Goal: Information Seeking & Learning: Learn about a topic

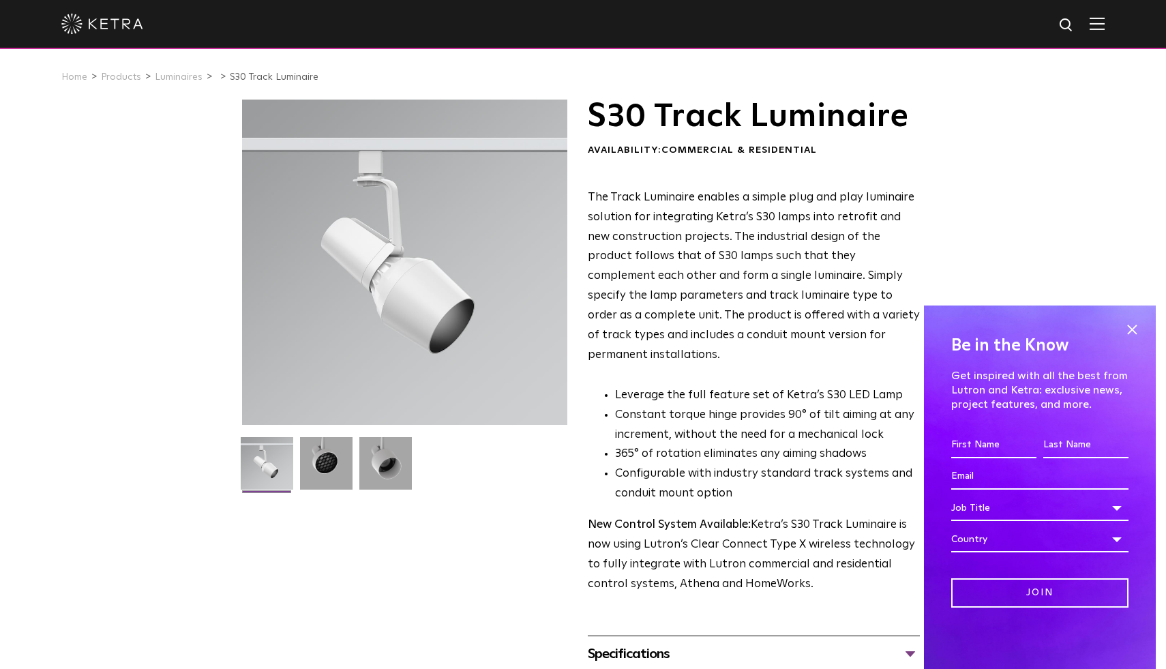
click at [1137, 327] on span at bounding box center [1132, 329] width 20 height 20
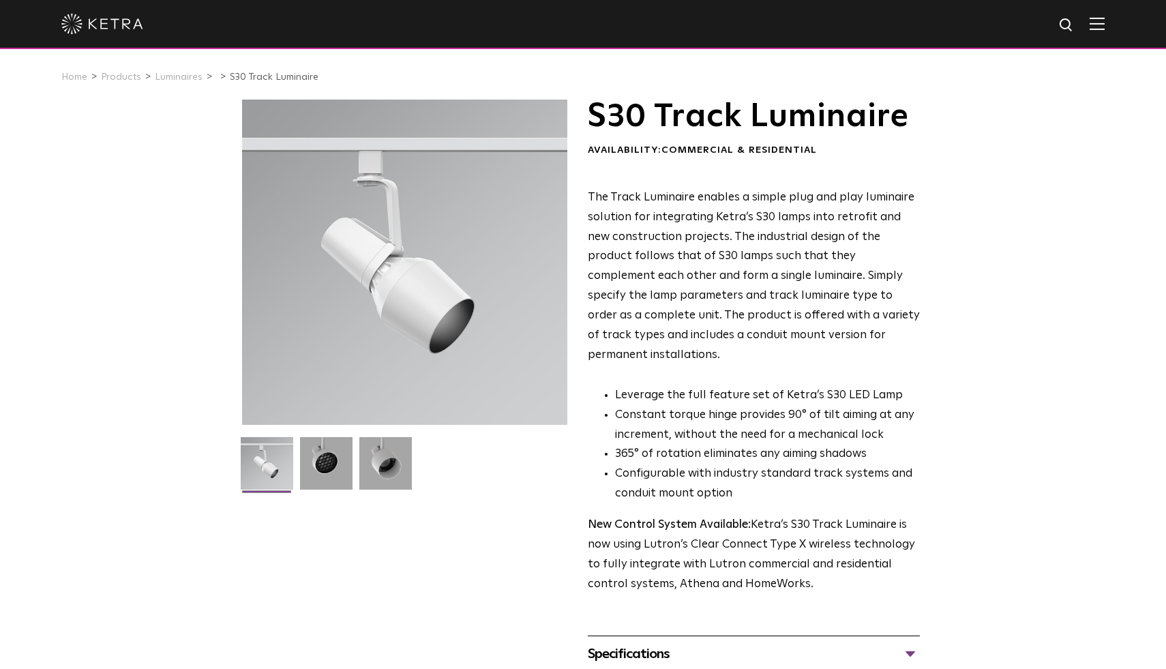
click at [86, 21] on img at bounding box center [102, 24] width 82 height 20
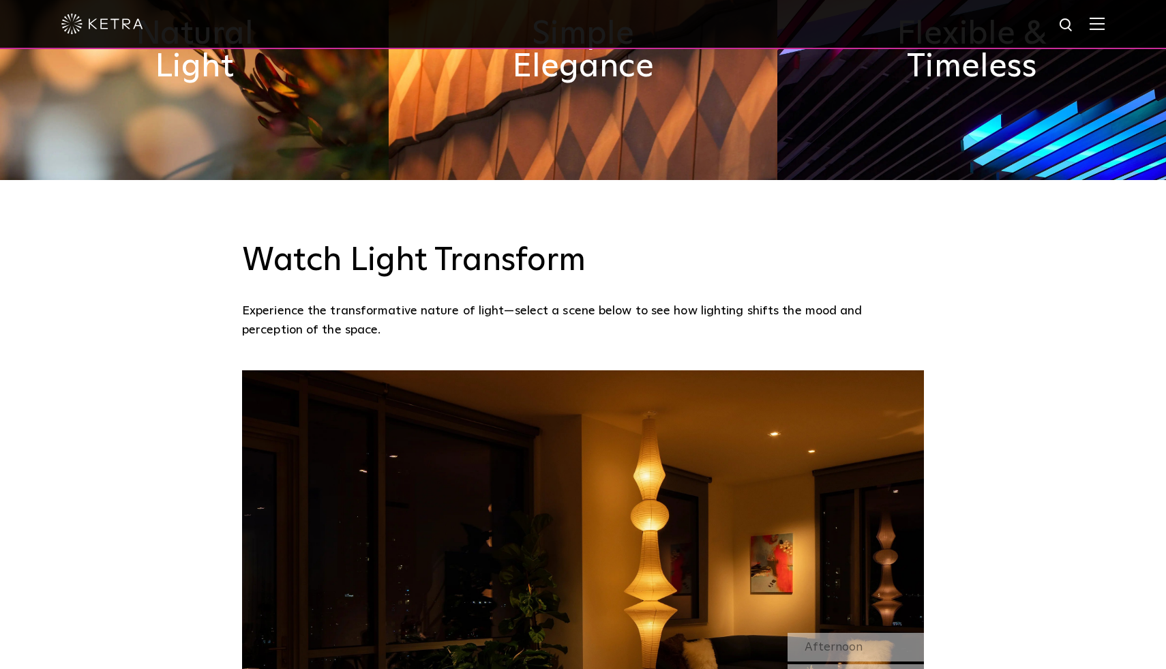
scroll to position [1416, 0]
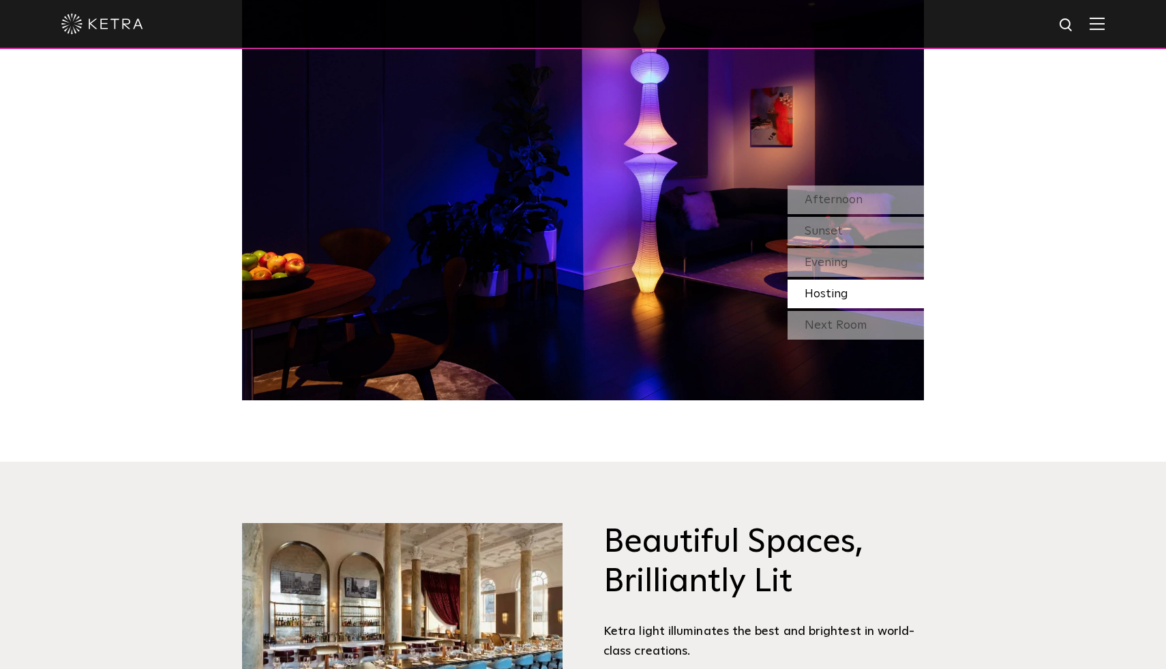
click at [107, 20] on img at bounding box center [102, 24] width 82 height 20
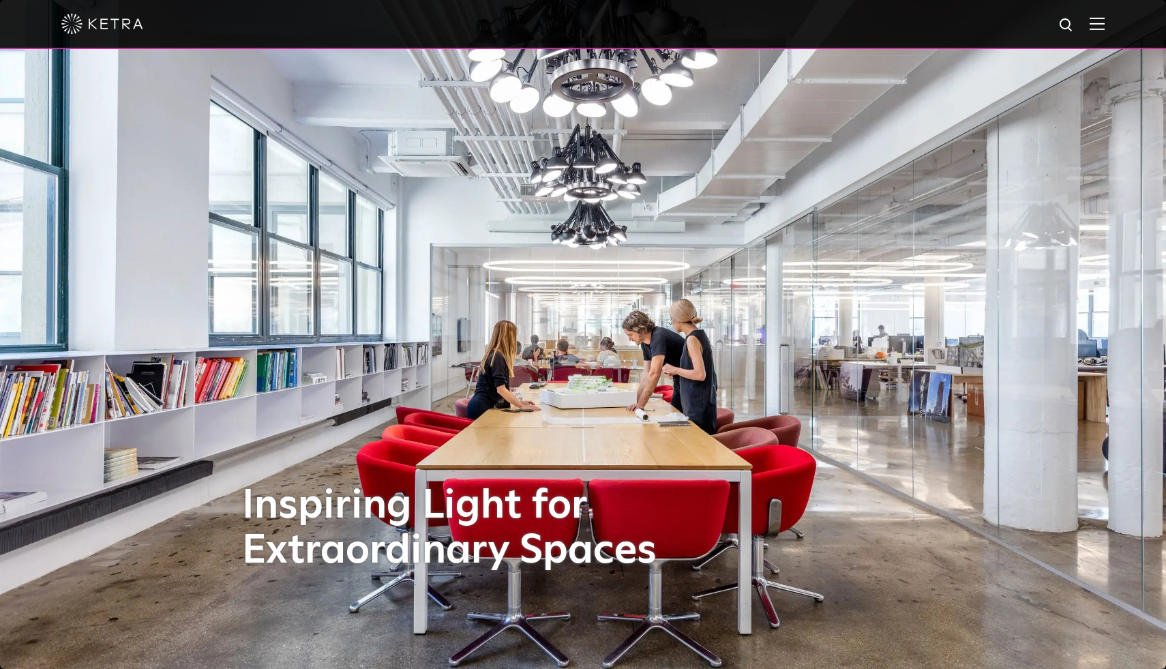
click at [1101, 30] on span at bounding box center [1097, 24] width 15 height 14
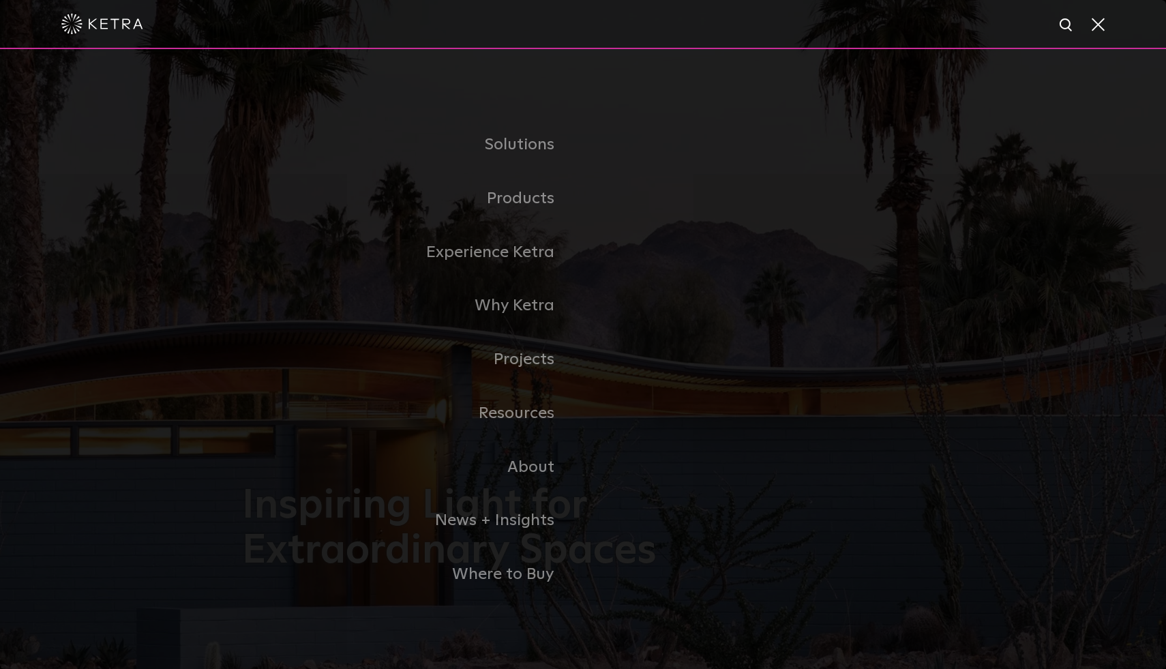
click at [0, 0] on link "Commercial Products" at bounding box center [0, 0] width 0 height 0
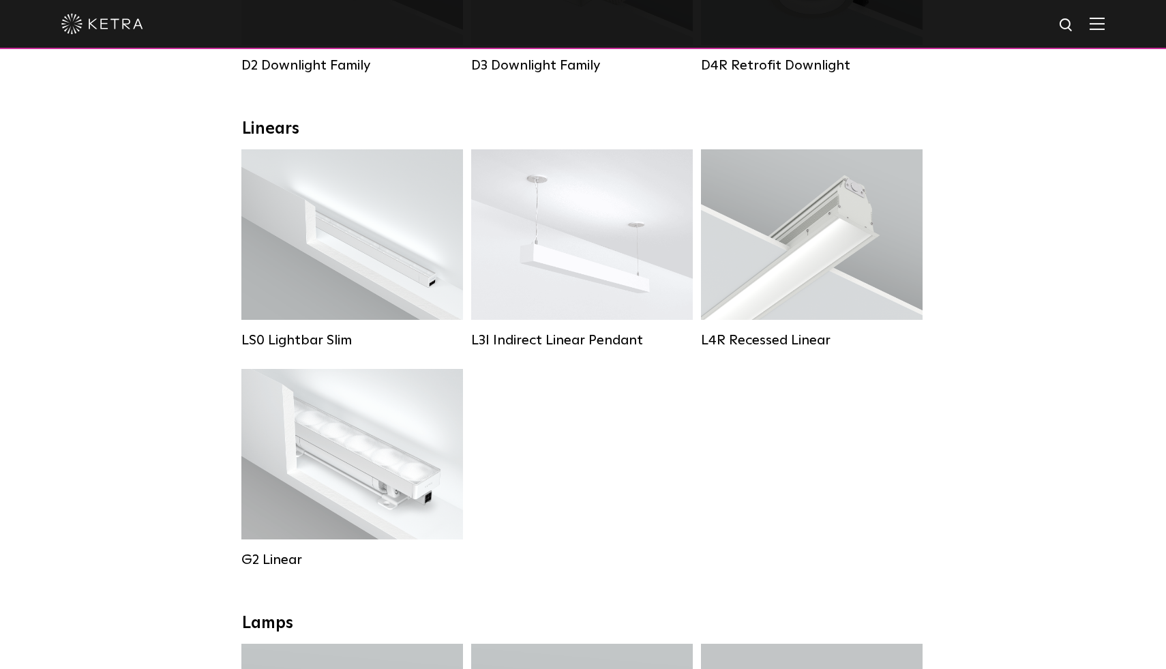
scroll to position [438, 0]
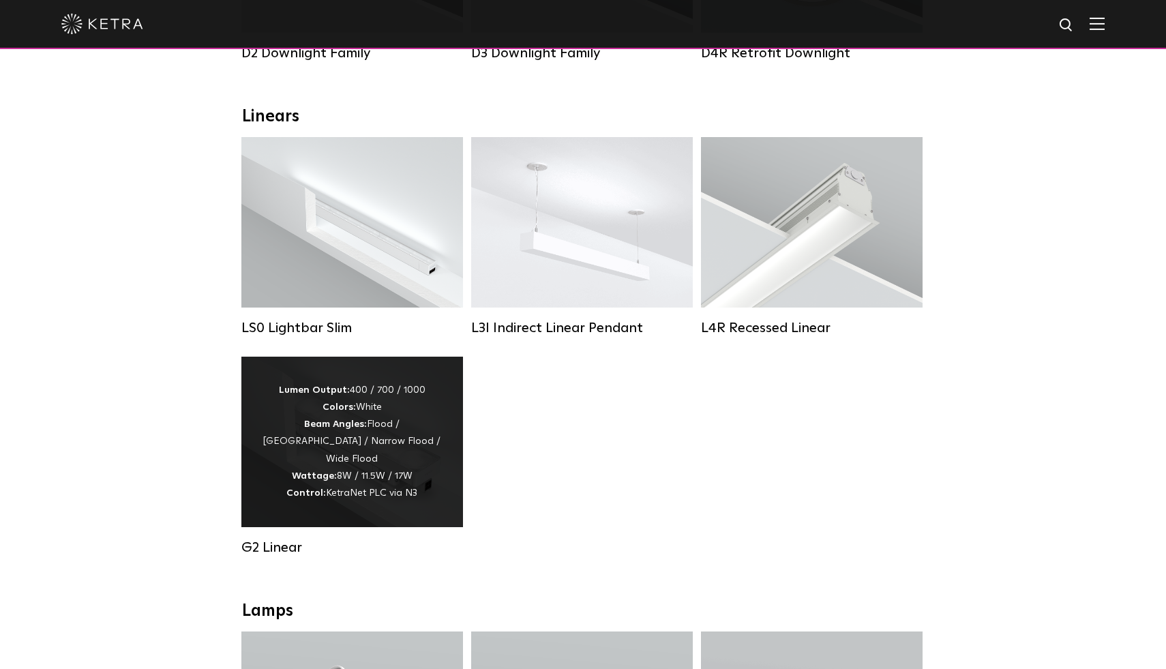
click at [391, 498] on div "Lumen Output: 400 / 700 / 1000 Colors: White Beam Angles: Flood / Graze / Narro…" at bounding box center [352, 442] width 222 height 170
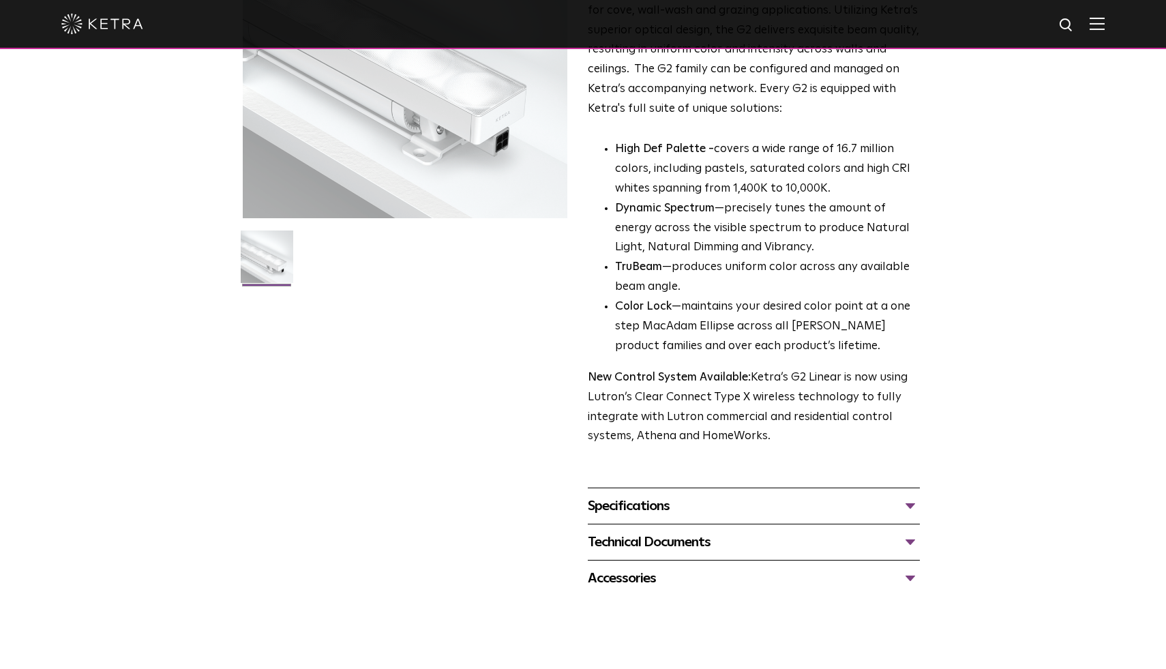
scroll to position [207, 0]
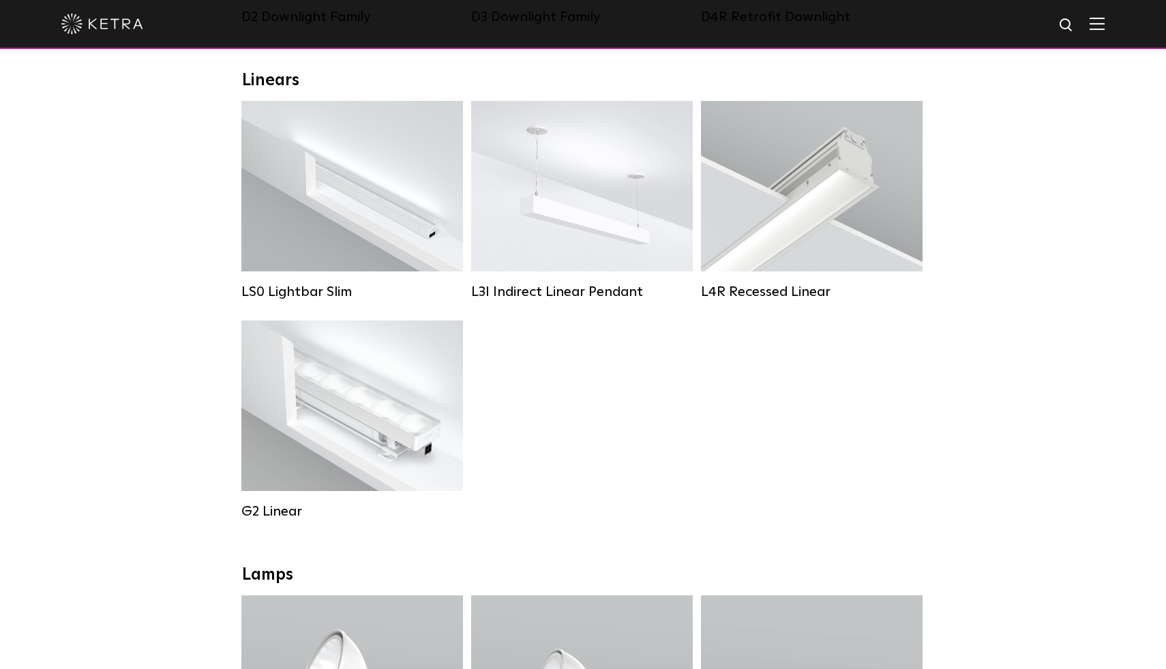
scroll to position [434, 0]
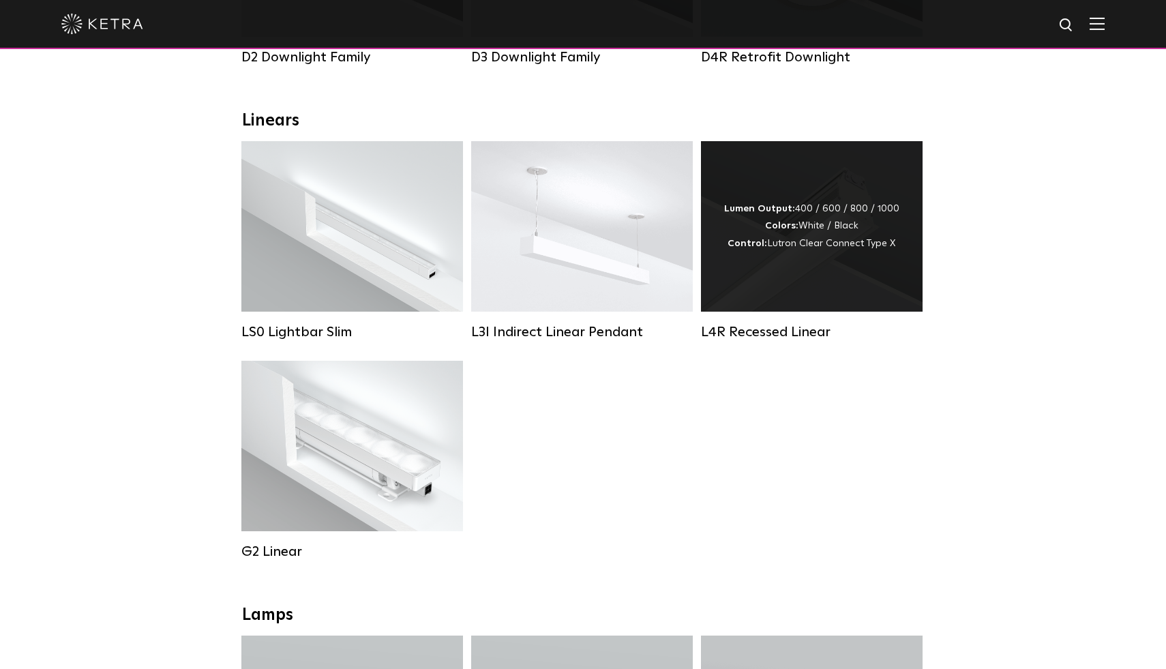
click at [863, 289] on div "Lumen Output: 400 / 600 / 800 / 1000 Colors: White / Black Control: Lutron Clea…" at bounding box center [812, 226] width 222 height 170
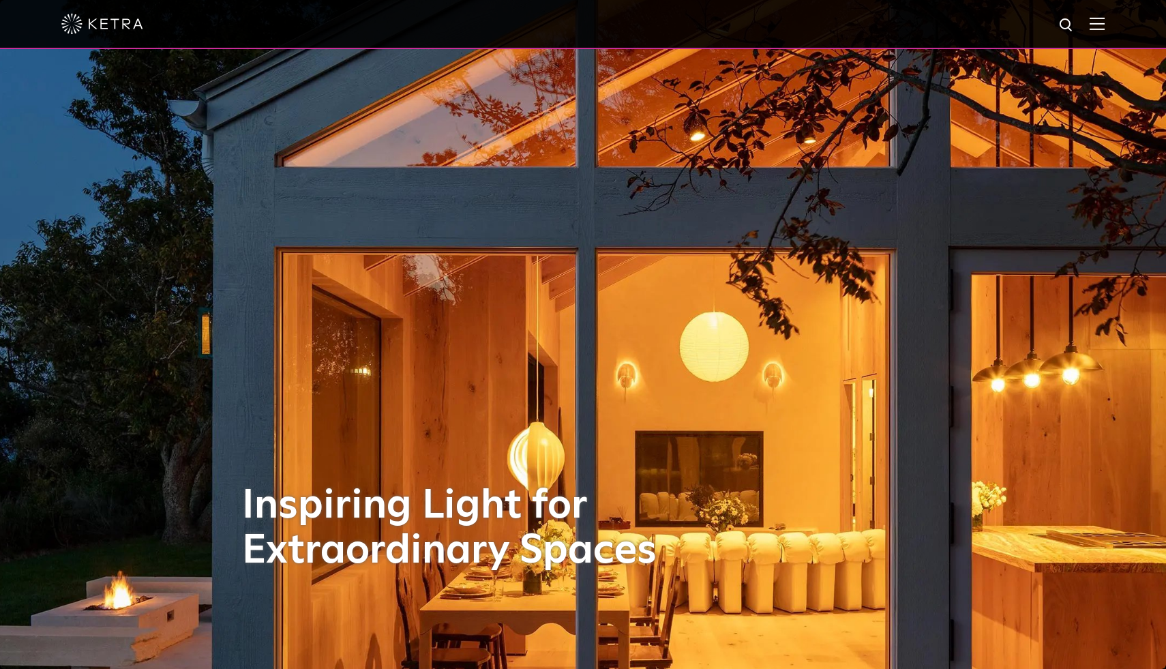
click at [1094, 22] on img at bounding box center [1097, 23] width 15 height 13
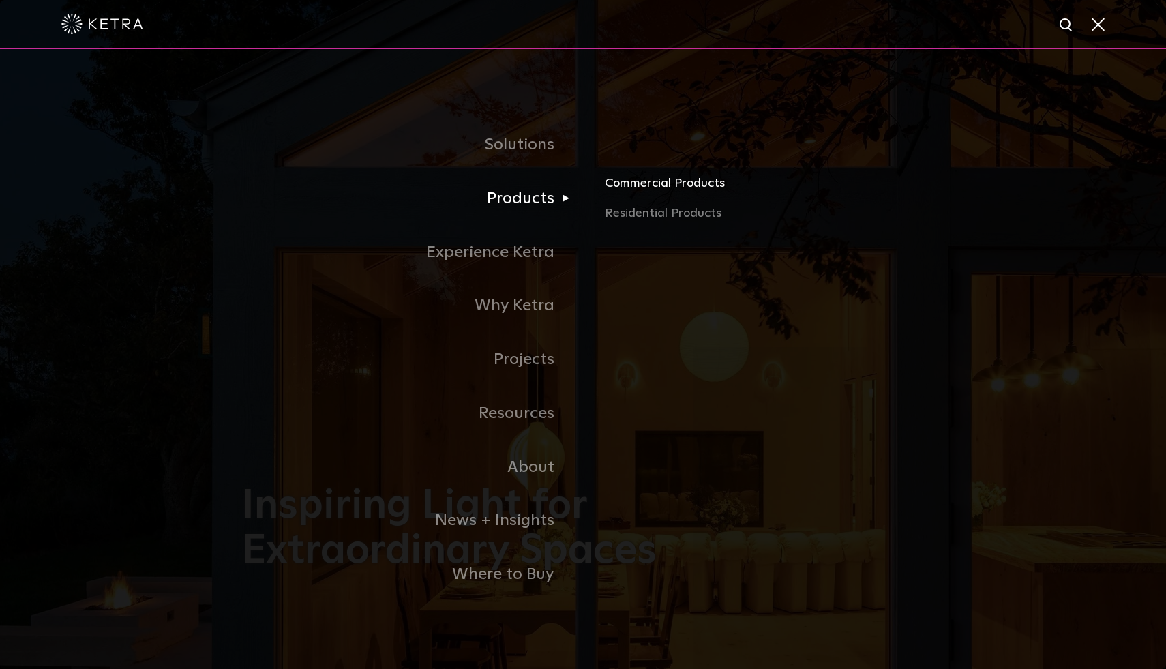
click at [608, 202] on link "Commercial Products" at bounding box center [764, 189] width 319 height 30
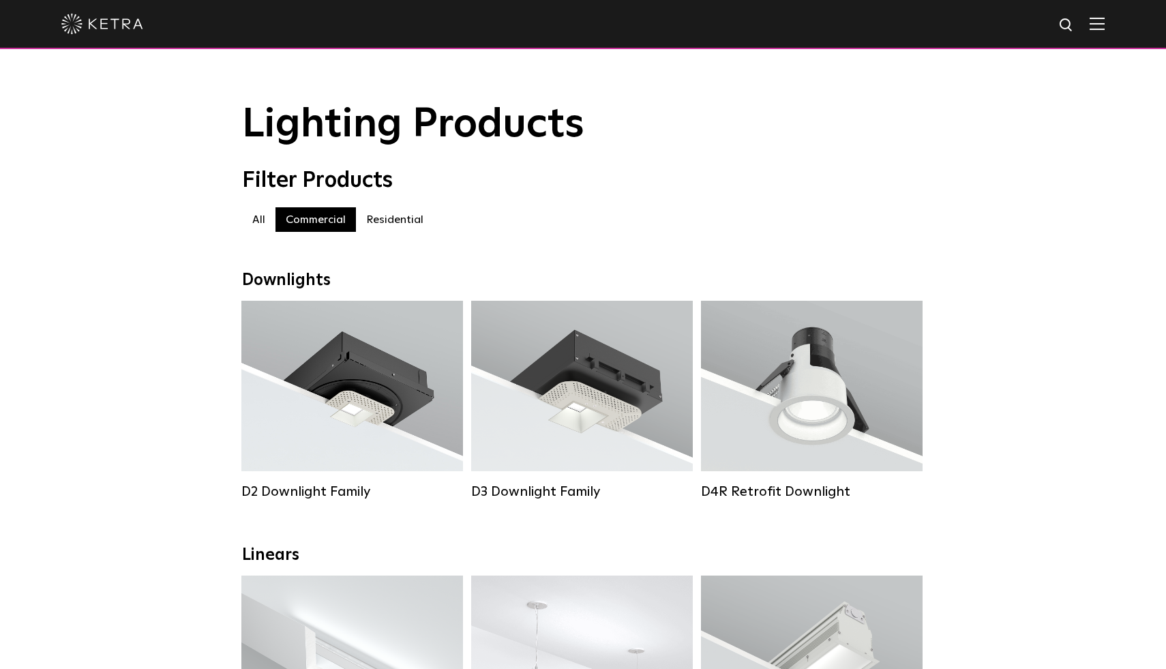
click at [1116, 28] on div at bounding box center [583, 24] width 1166 height 49
click at [353, 203] on div "Filter Products All All Commercial Residential" at bounding box center [583, 207] width 682 height 78
click at [389, 213] on label "Residential" at bounding box center [395, 219] width 78 height 25
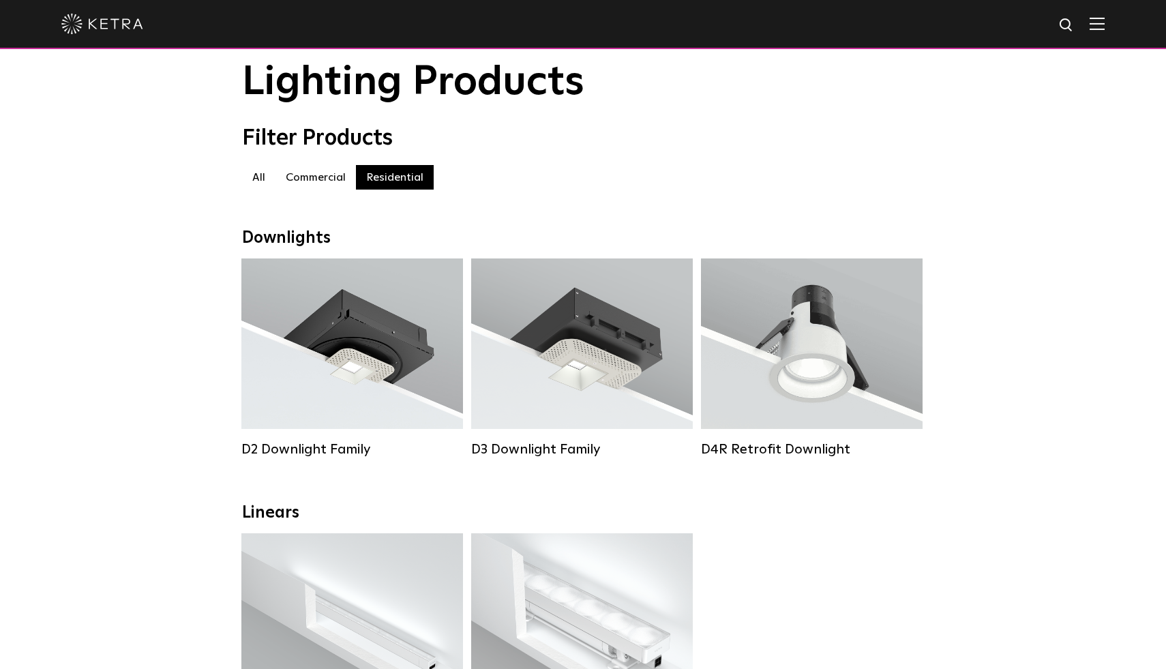
scroll to position [45, 0]
